Goal: Information Seeking & Learning: Understand process/instructions

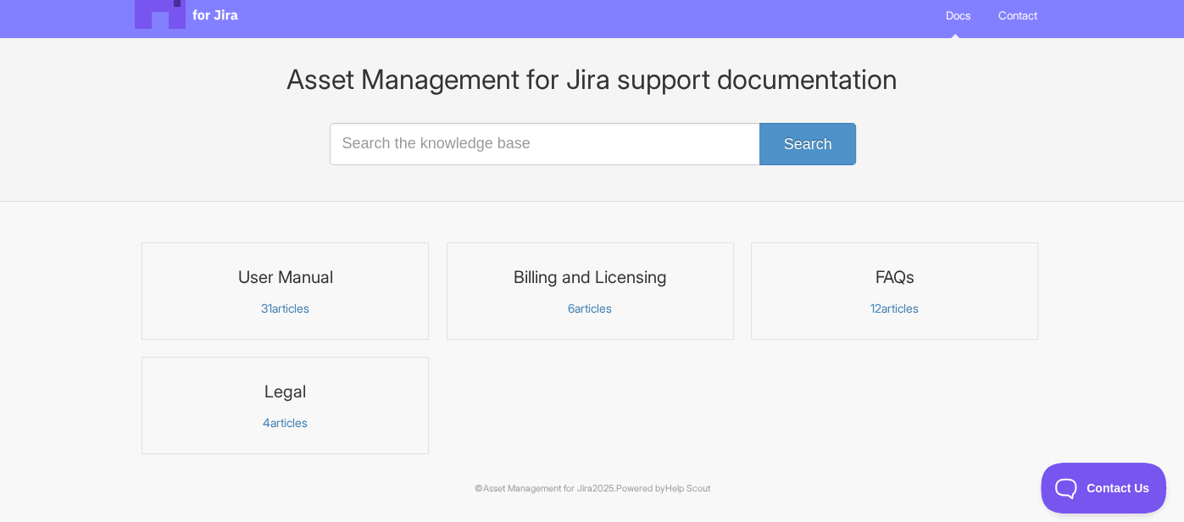
scroll to position [47, 0]
click at [356, 321] on link "User Manual 31 articles" at bounding box center [285, 291] width 287 height 97
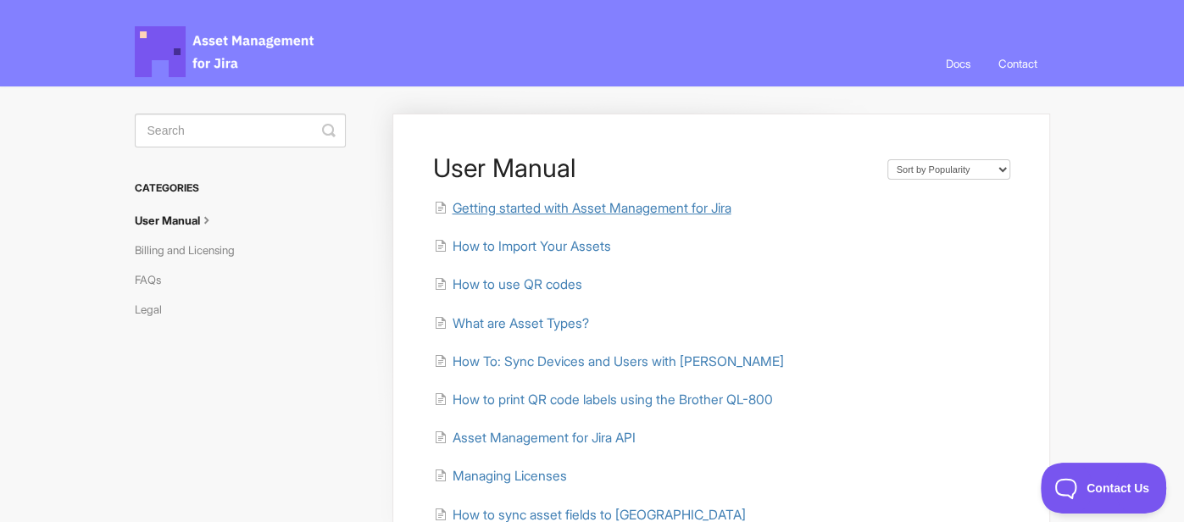
click at [586, 212] on span "Getting started with Asset Management for Jira" at bounding box center [591, 208] width 279 height 16
